Goal: Answer question/provide support

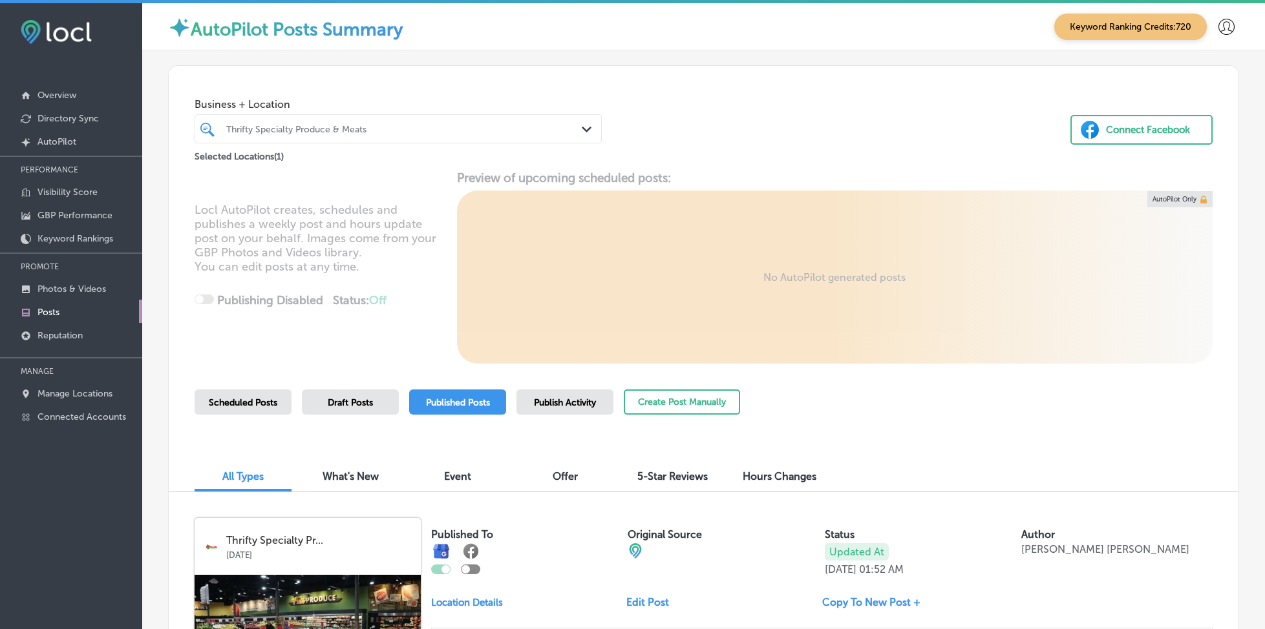
click at [78, 330] on p "Reputation" at bounding box center [59, 335] width 45 height 11
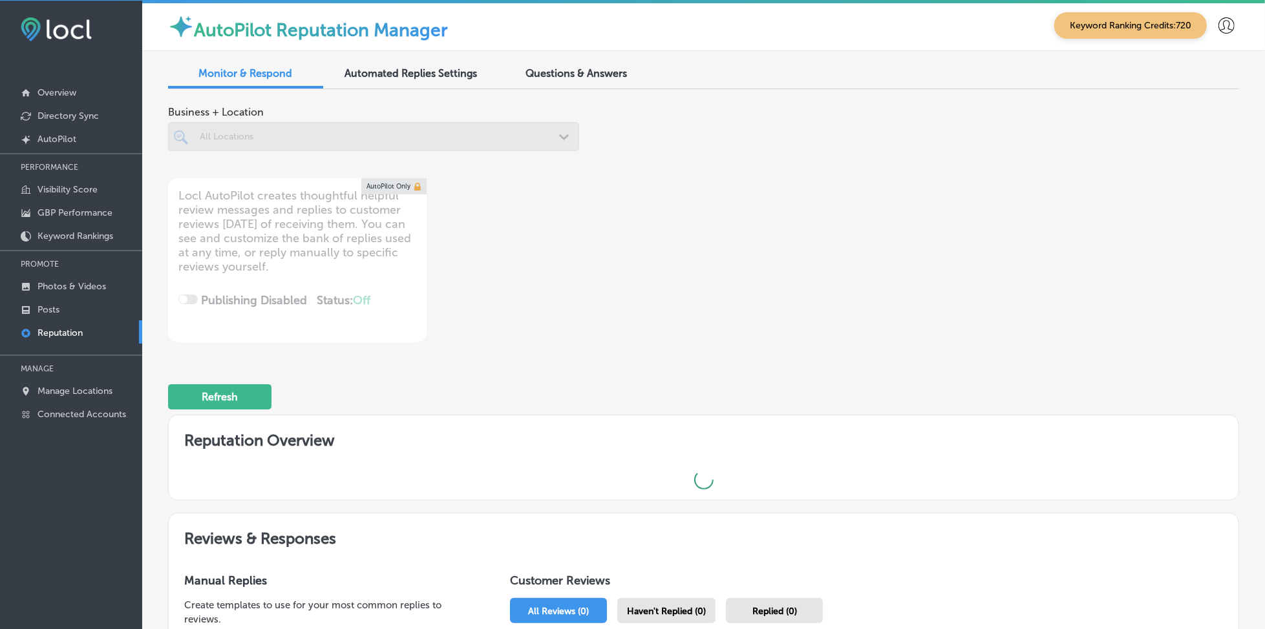
scroll to position [3, 0]
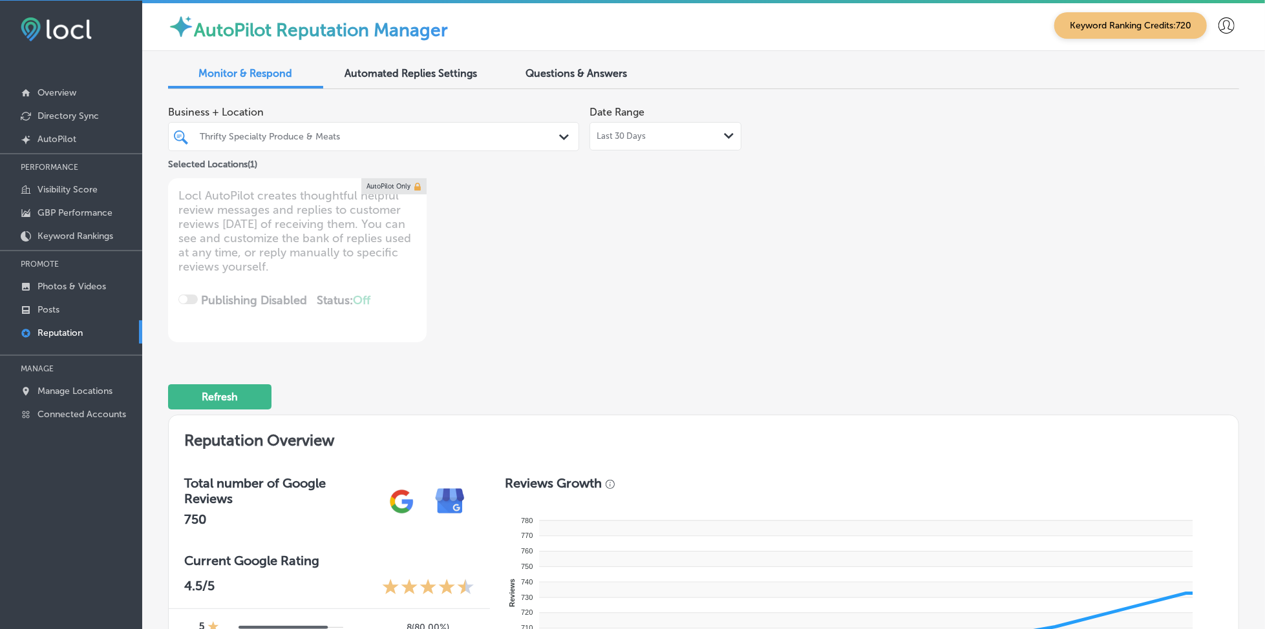
click at [464, 136] on div "Thrifty Specialty Produce & Meats" at bounding box center [380, 136] width 361 height 11
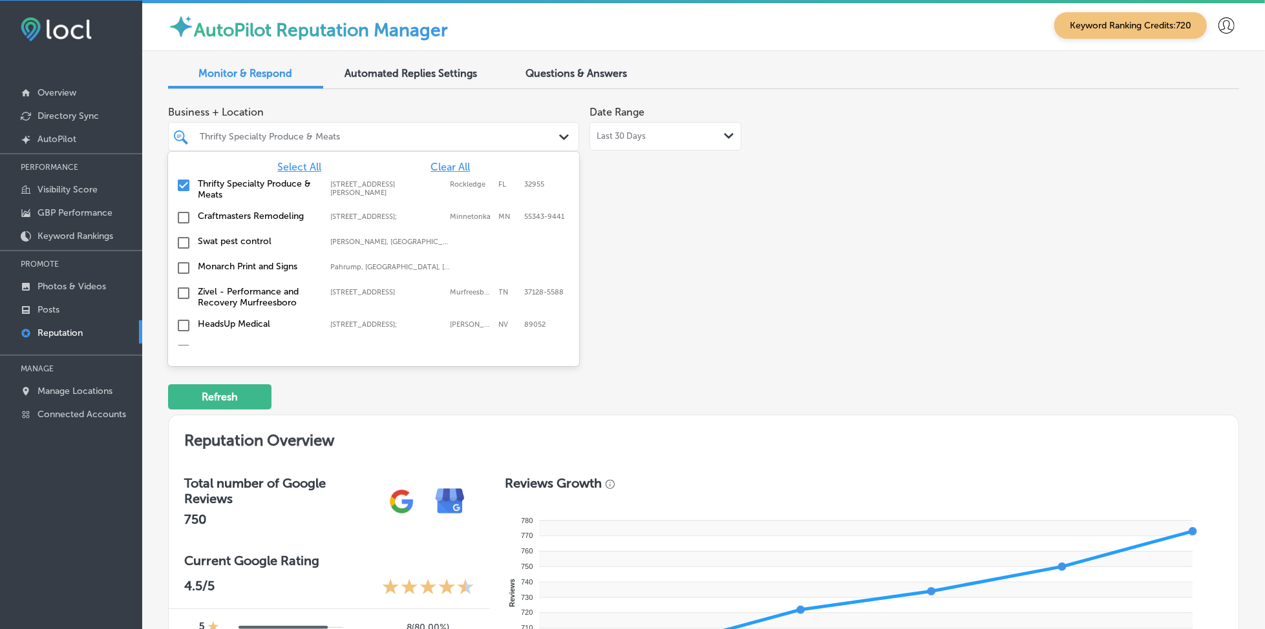
click at [292, 162] on span "Select All" at bounding box center [299, 167] width 44 height 12
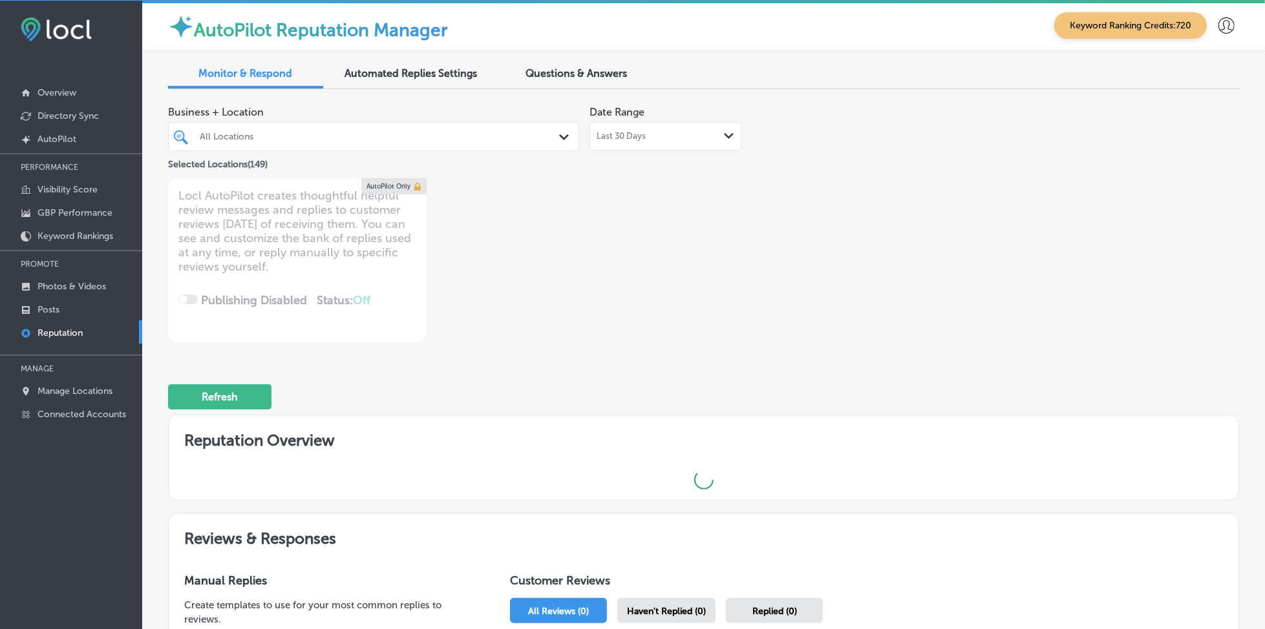
click at [702, 180] on div "Business + Location All Locations Path Created with Sketch. Selected Locations …" at bounding box center [489, 221] width 642 height 243
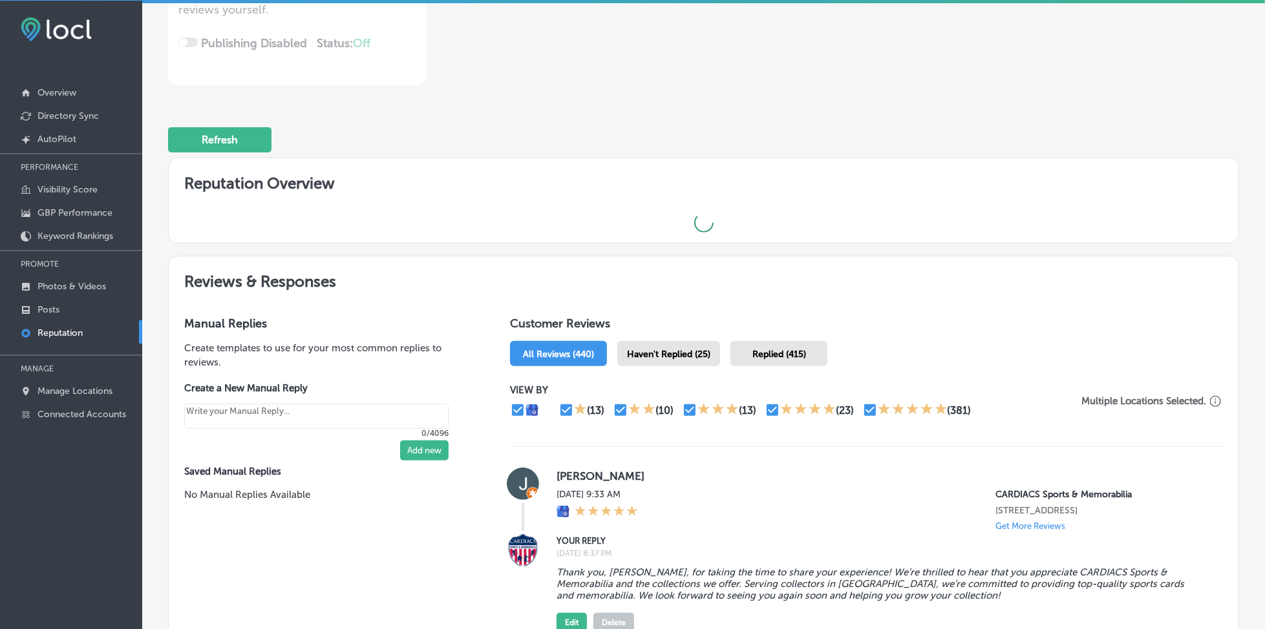
scroll to position [259, 0]
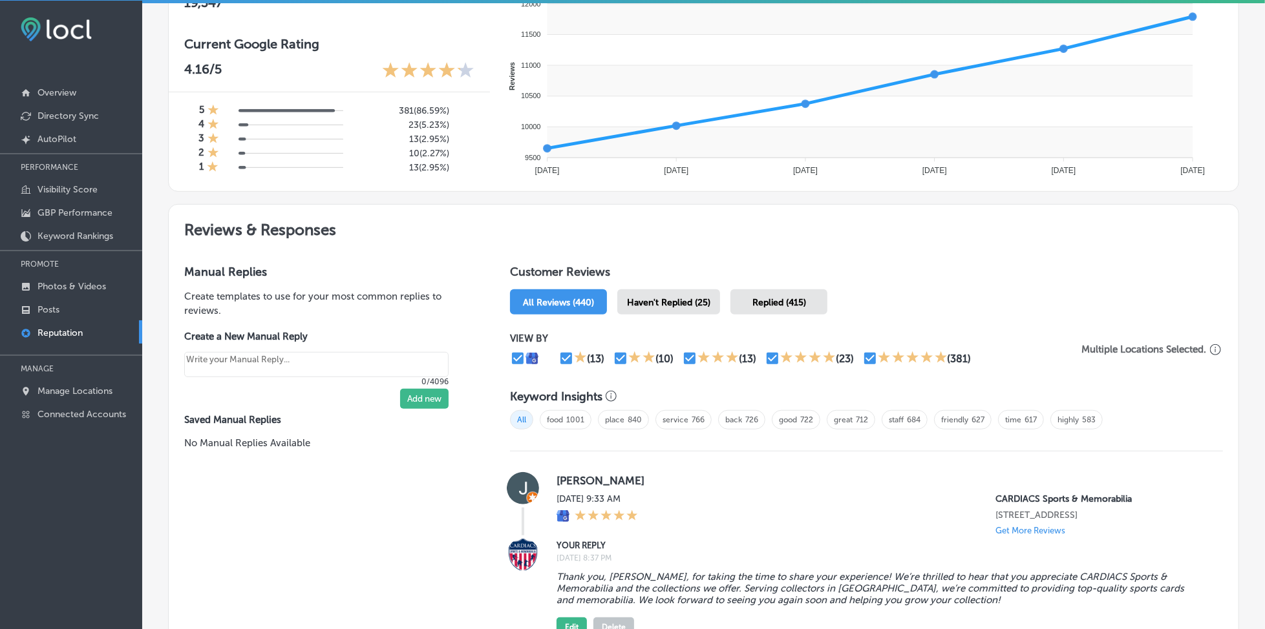
click at [644, 308] on div "Haven't Replied (25)" at bounding box center [668, 302] width 103 height 25
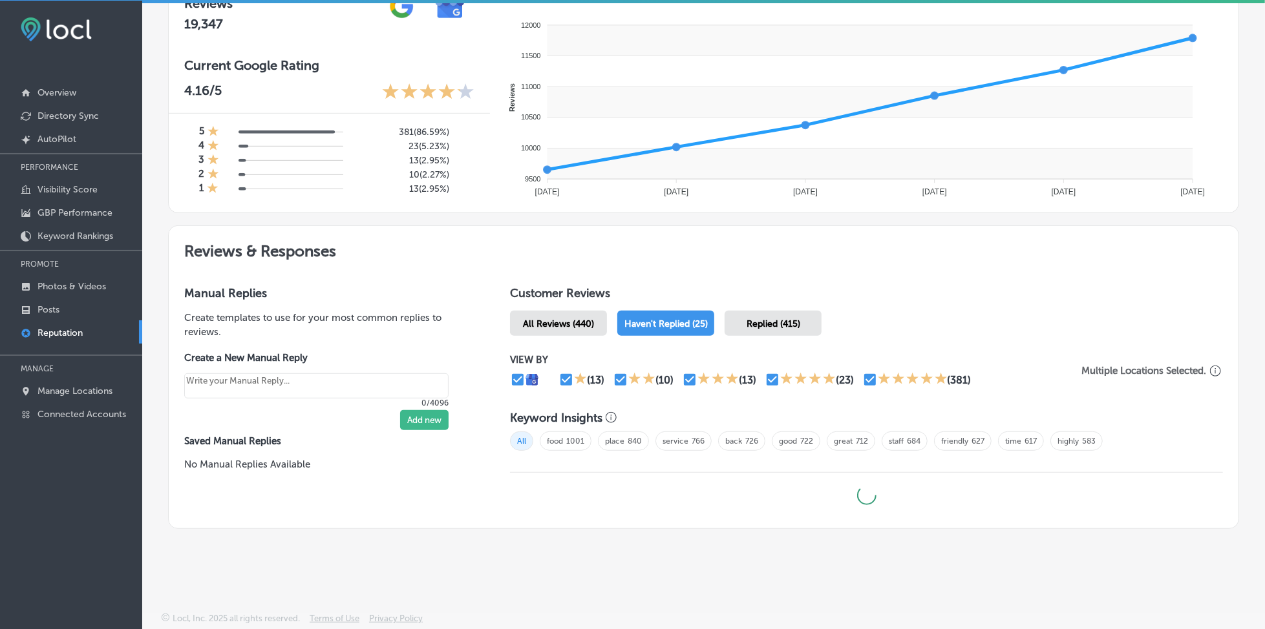
scroll to position [492, 0]
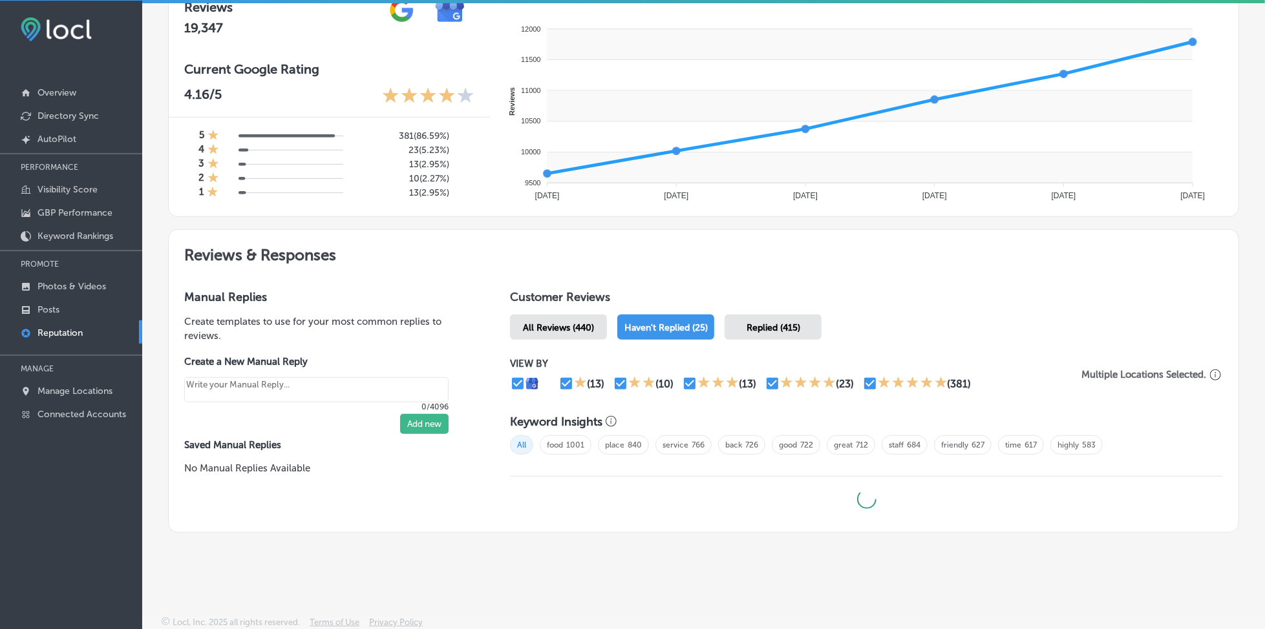
type textarea "x"
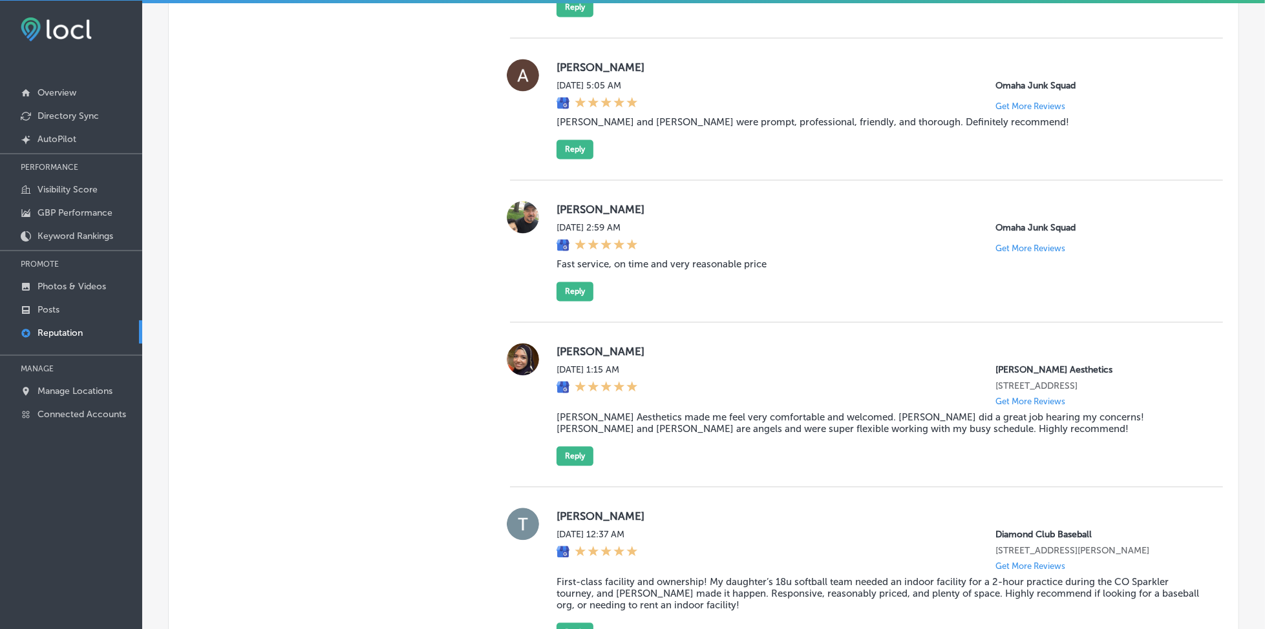
scroll to position [1981, 0]
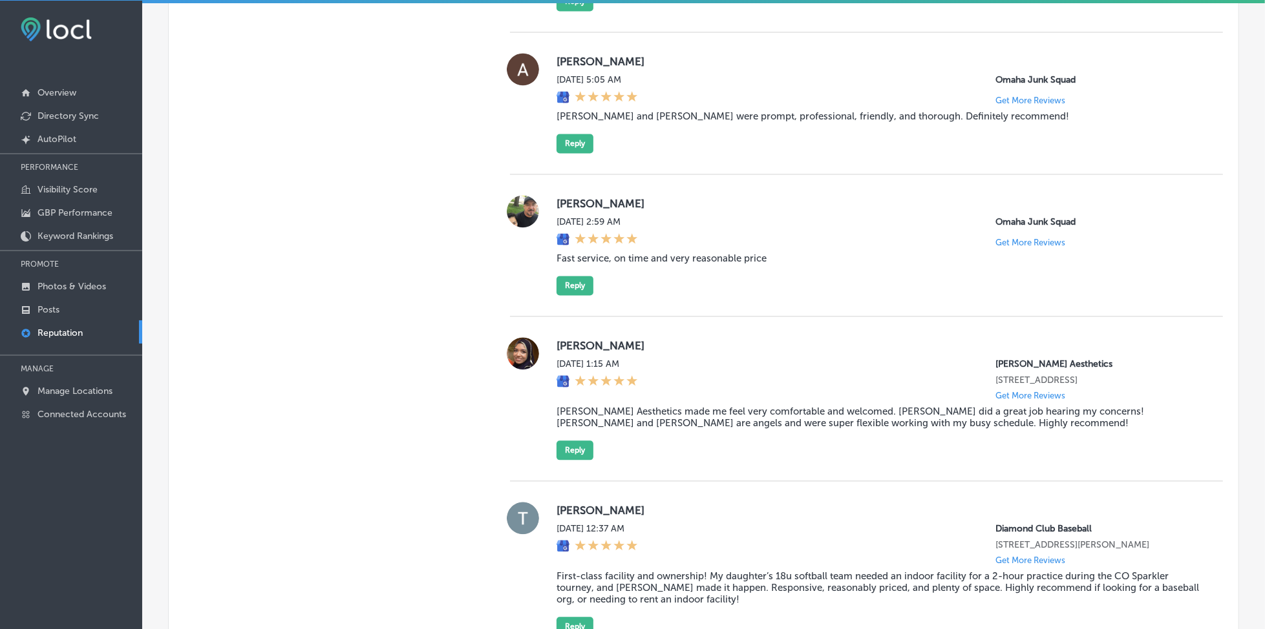
click at [824, 401] on div "[DATE] 1:15 AM [PERSON_NAME] Aesthetics [STREET_ADDRESS] Get More Reviews" at bounding box center [879, 380] width 646 height 42
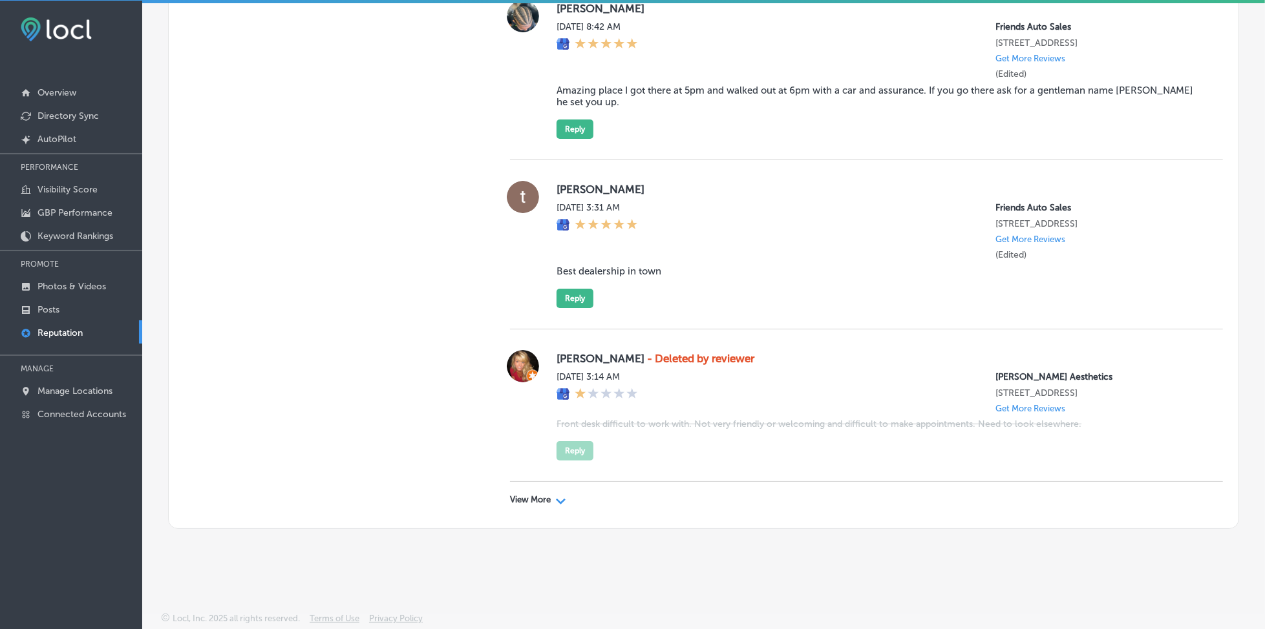
scroll to position [3658, 0]
